Goal: Transaction & Acquisition: Download file/media

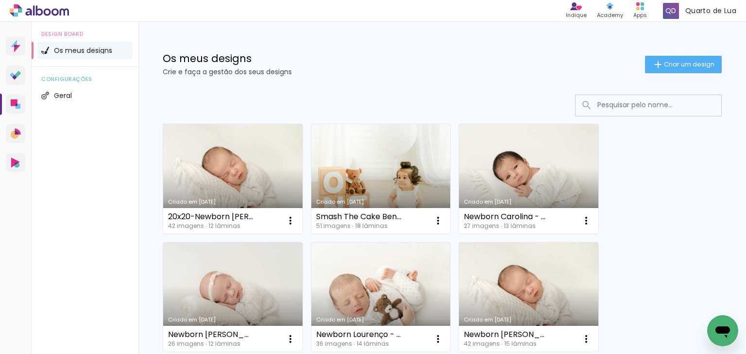
click at [622, 101] on input at bounding box center [661, 105] width 138 height 20
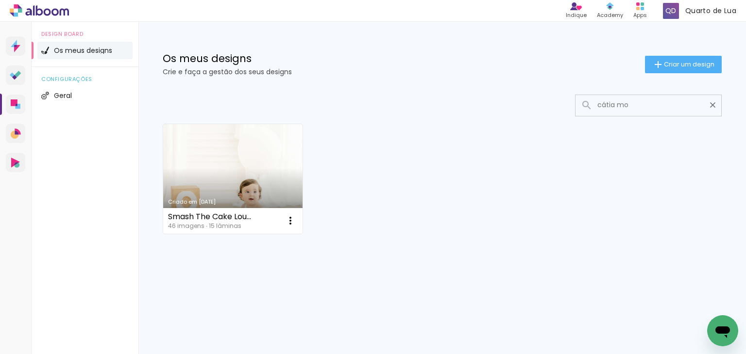
type input "cátia mo"
type paper-input "cátia mo"
click at [249, 177] on link "Criado em [DATE]" at bounding box center [232, 179] width 139 height 110
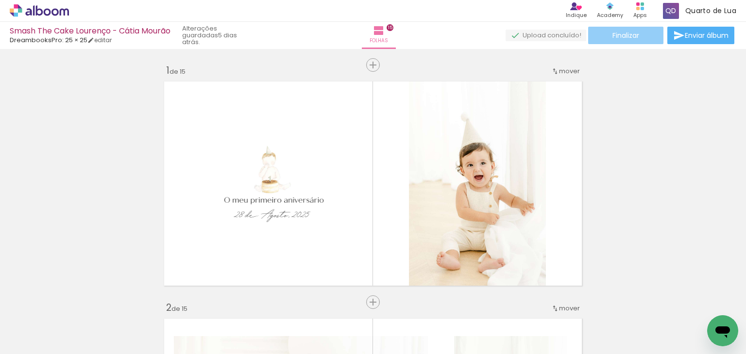
click at [633, 39] on span "Finalizar" at bounding box center [625, 35] width 27 height 7
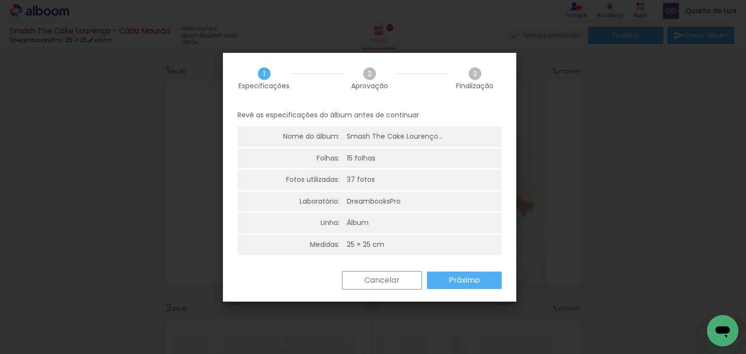
click at [0, 0] on slot "Próximo" at bounding box center [0, 0] width 0 height 0
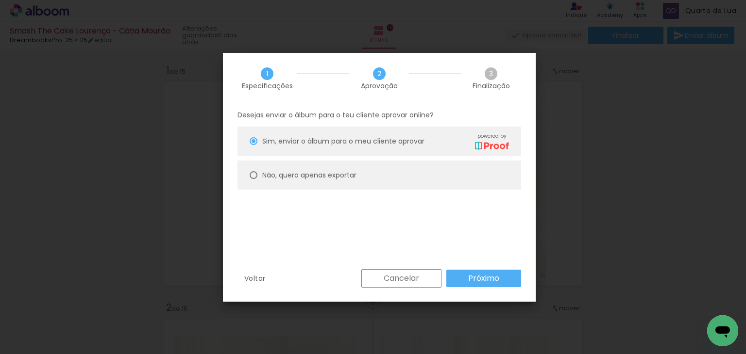
click at [415, 175] on paper-radio-button "Não, quero apenas exportar" at bounding box center [379, 175] width 284 height 29
type paper-radio-button "on"
click at [0, 0] on slot "Próximo" at bounding box center [0, 0] width 0 height 0
type input "Alta, 300 DPI"
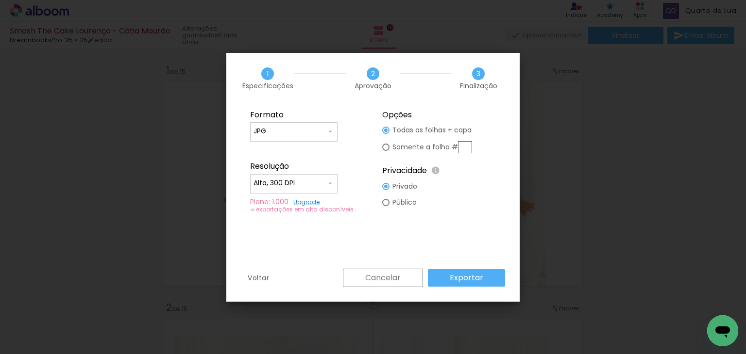
click at [0, 0] on slot "Exportar" at bounding box center [0, 0] width 0 height 0
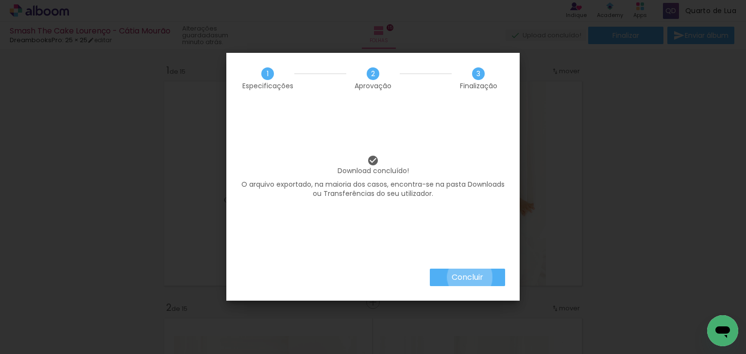
click at [0, 0] on slot "Concluir" at bounding box center [0, 0] width 0 height 0
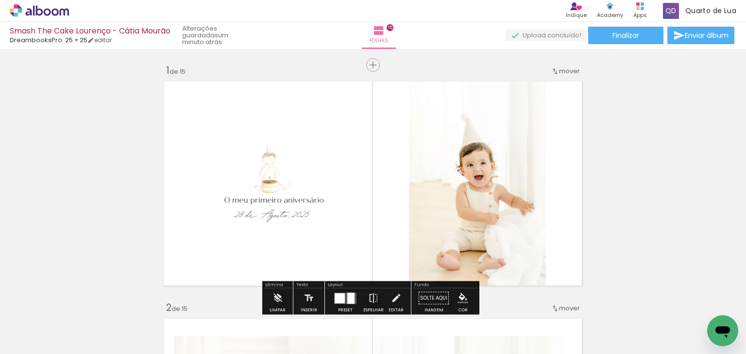
click at [59, 18] on div "› Editor de álbum Indique Indique e ganhe Conteúdo que inspira Academy Produtos…" at bounding box center [373, 11] width 746 height 22
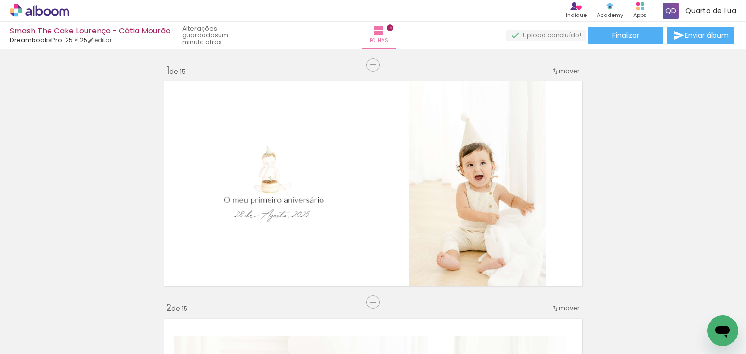
click at [55, 11] on icon at bounding box center [39, 10] width 59 height 13
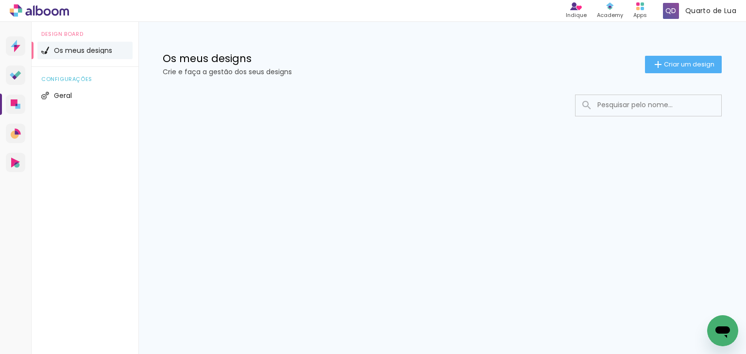
click at [625, 104] on input at bounding box center [661, 105] width 138 height 20
type input "magali"
type paper-input "magali"
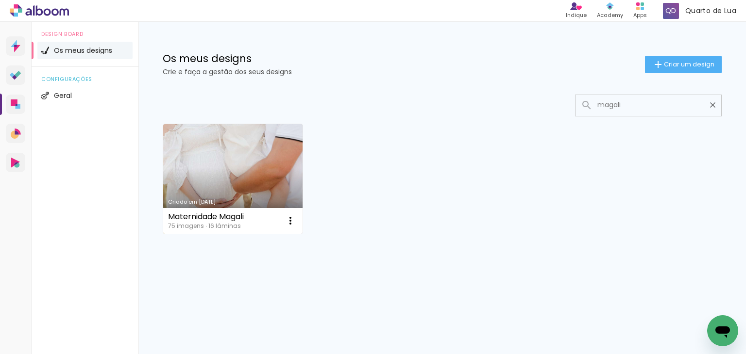
click at [254, 176] on link "Criado em [DATE]" at bounding box center [232, 179] width 139 height 110
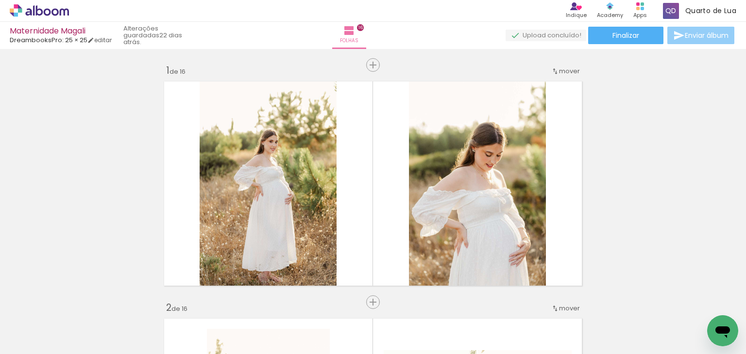
click at [678, 37] on iron-icon at bounding box center [679, 36] width 12 height 12
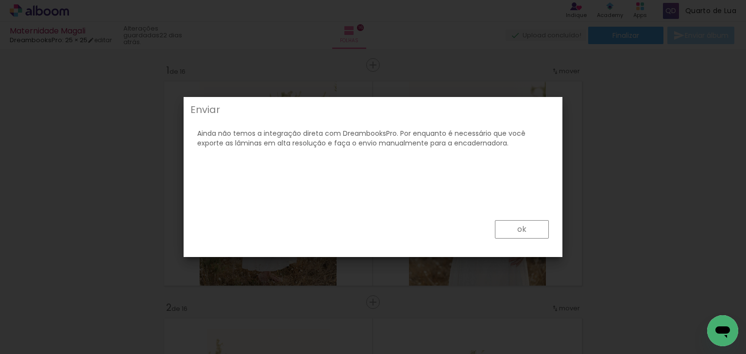
click at [669, 297] on paper-button "ok" at bounding box center [674, 302] width 10 height 10
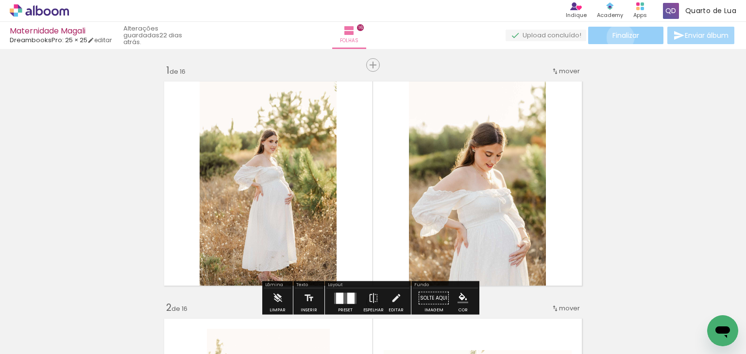
click at [617, 37] on span "Finalizar" at bounding box center [625, 35] width 27 height 7
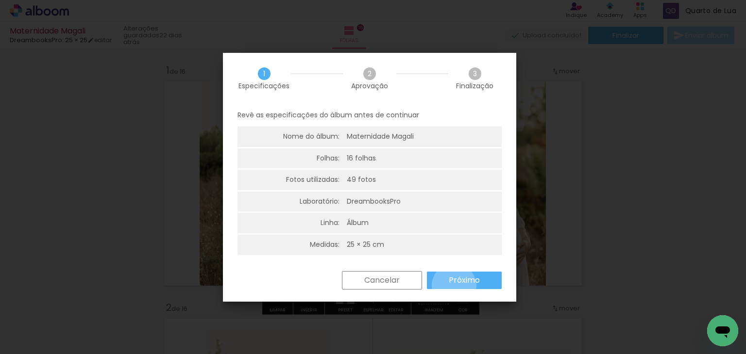
click at [453, 286] on paper-button "Próximo" at bounding box center [464, 280] width 75 height 17
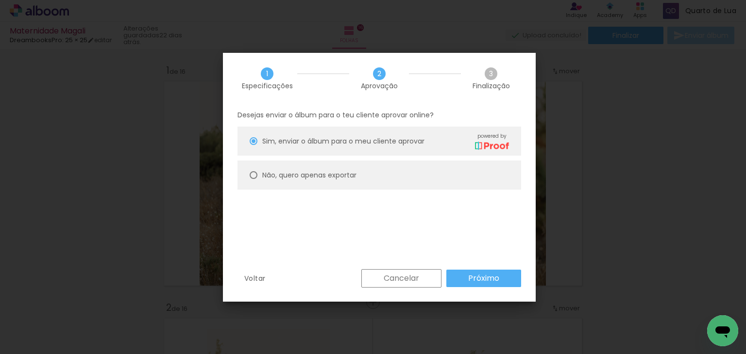
click at [385, 175] on paper-radio-button "Não, quero apenas exportar" at bounding box center [379, 175] width 284 height 29
type paper-radio-button "on"
click at [0, 0] on slot "Próximo" at bounding box center [0, 0] width 0 height 0
type input "Alta, 300 DPI"
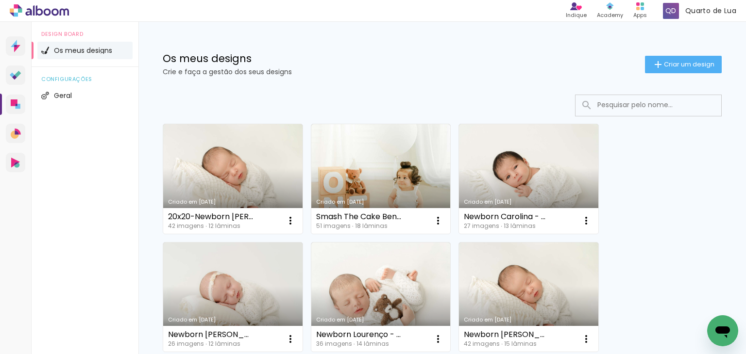
click at [594, 108] on input at bounding box center [661, 105] width 138 height 20
click at [605, 101] on input "[PERSON_NAME]" at bounding box center [661, 105] width 138 height 20
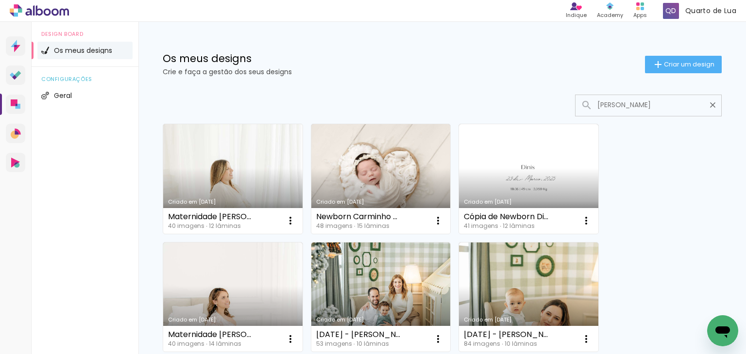
type input "carla"
type paper-input "carla"
click at [235, 167] on link "Criado em [DATE]" at bounding box center [232, 179] width 139 height 110
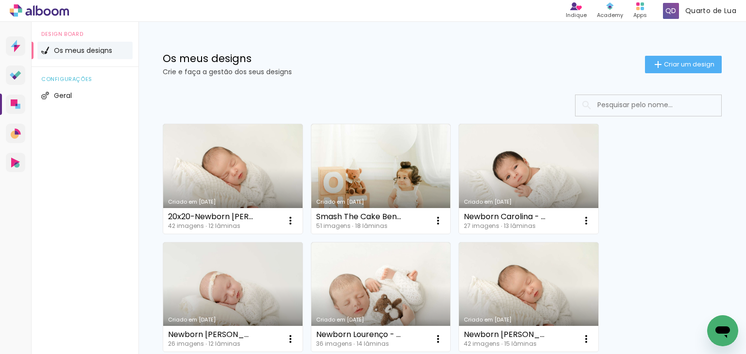
click at [616, 106] on input at bounding box center [661, 105] width 138 height 20
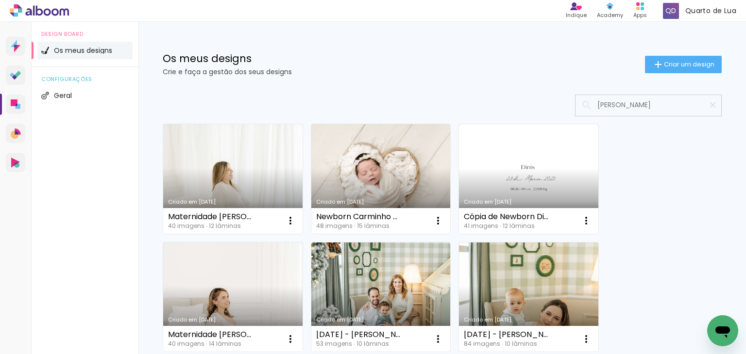
type input "[PERSON_NAME]"
type paper-input "[PERSON_NAME]"
click at [245, 160] on link "Criado em [DATE]" at bounding box center [232, 179] width 139 height 110
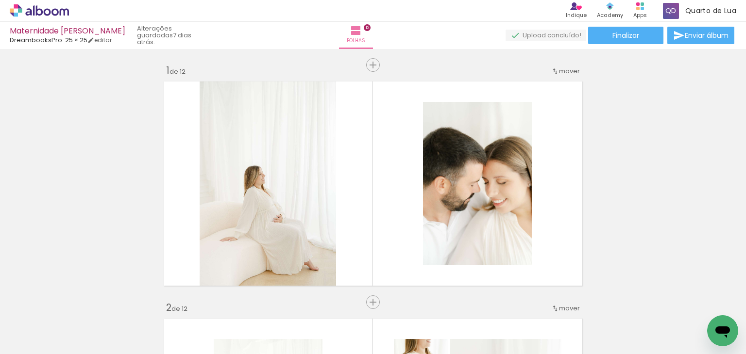
click at [622, 34] on span "Finalizar" at bounding box center [625, 35] width 27 height 7
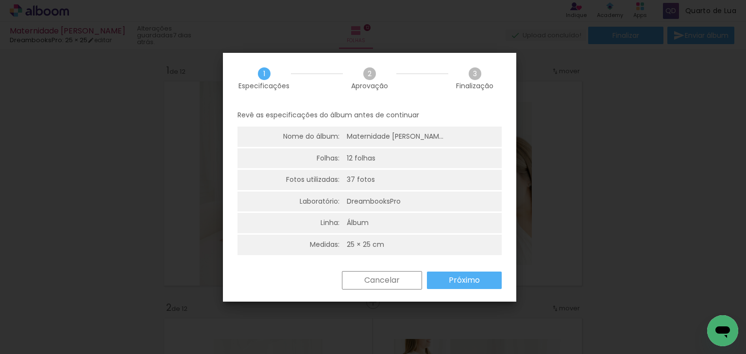
click at [447, 283] on paper-button "Próximo" at bounding box center [464, 280] width 75 height 17
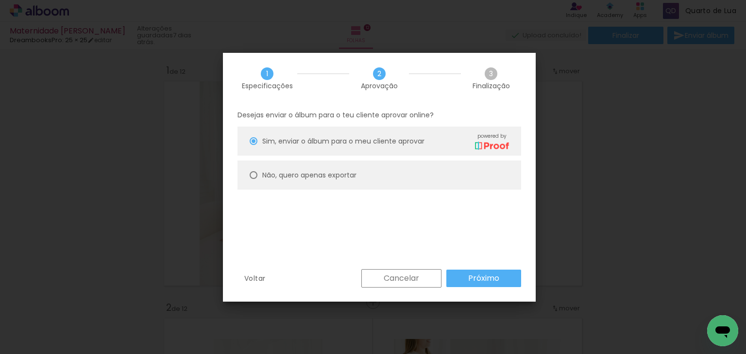
click at [342, 181] on paper-radio-button "Não, quero apenas exportar" at bounding box center [379, 175] width 284 height 29
type paper-radio-button "on"
click at [0, 0] on slot "Próximo" at bounding box center [0, 0] width 0 height 0
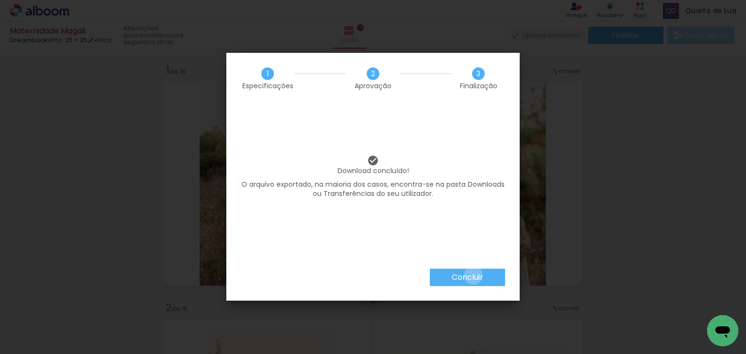
click at [0, 0] on slot "Concluir" at bounding box center [0, 0] width 0 height 0
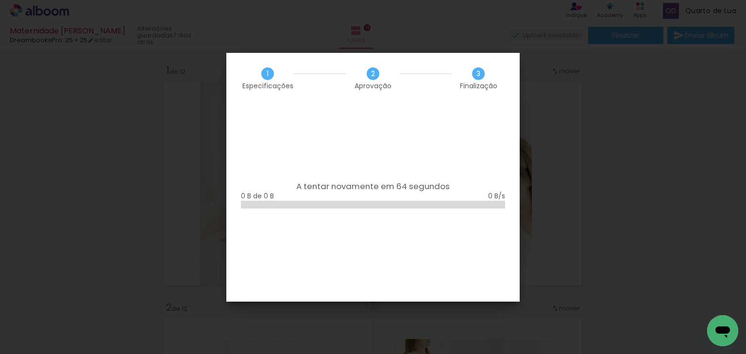
click at [567, 98] on iron-overlay-backdrop at bounding box center [373, 177] width 746 height 354
click at [571, 206] on iron-overlay-backdrop at bounding box center [373, 177] width 746 height 354
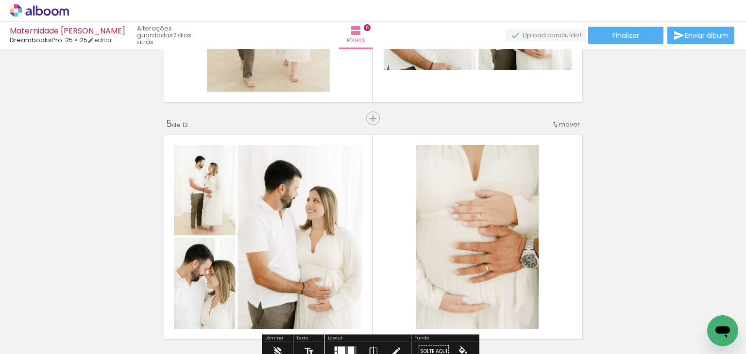
scroll to position [922, 0]
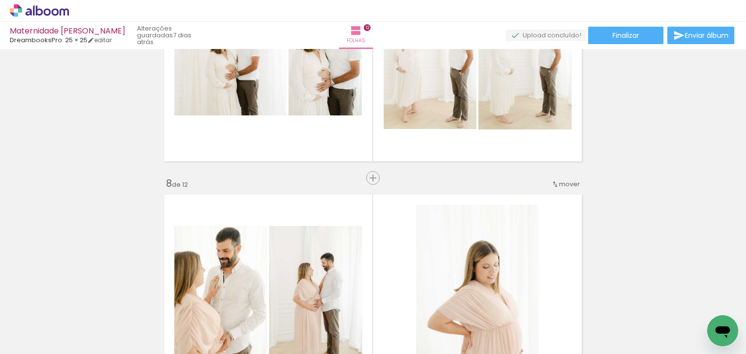
scroll to position [1554, 0]
